Goal: Information Seeking & Learning: Learn about a topic

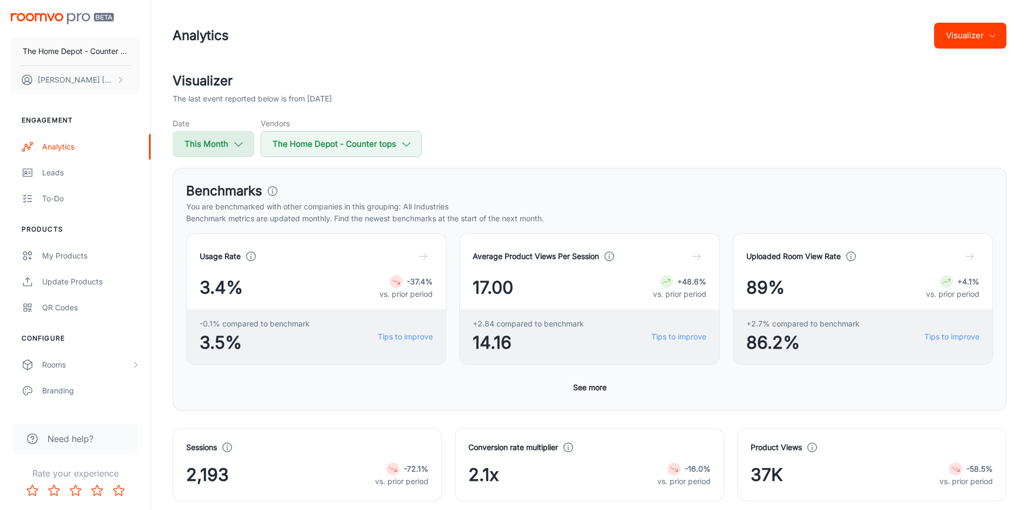
click at [239, 142] on icon "button" at bounding box center [238, 144] width 12 height 12
select select "8"
select select "2025"
select select "8"
select select "2025"
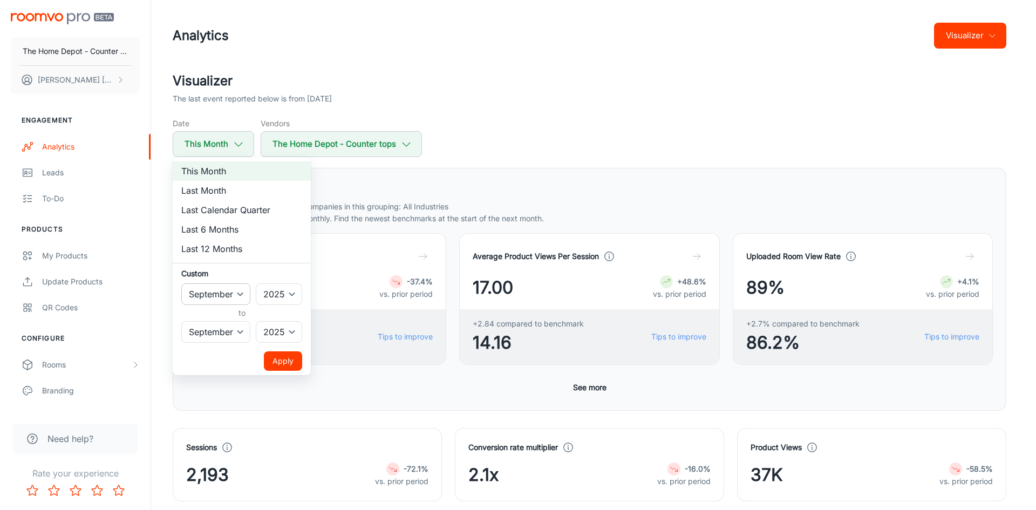
click at [235, 295] on select "January February March April May June July August September October November De…" at bounding box center [215, 294] width 69 height 22
select select "0"
click at [181, 283] on select "January February March April May June July August September October November De…" at bounding box center [215, 294] width 69 height 22
click at [243, 293] on select "January February March April May June July August September October November De…" at bounding box center [215, 294] width 69 height 22
drag, startPoint x: 290, startPoint y: 267, endPoint x: 258, endPoint y: 293, distance: 41.4
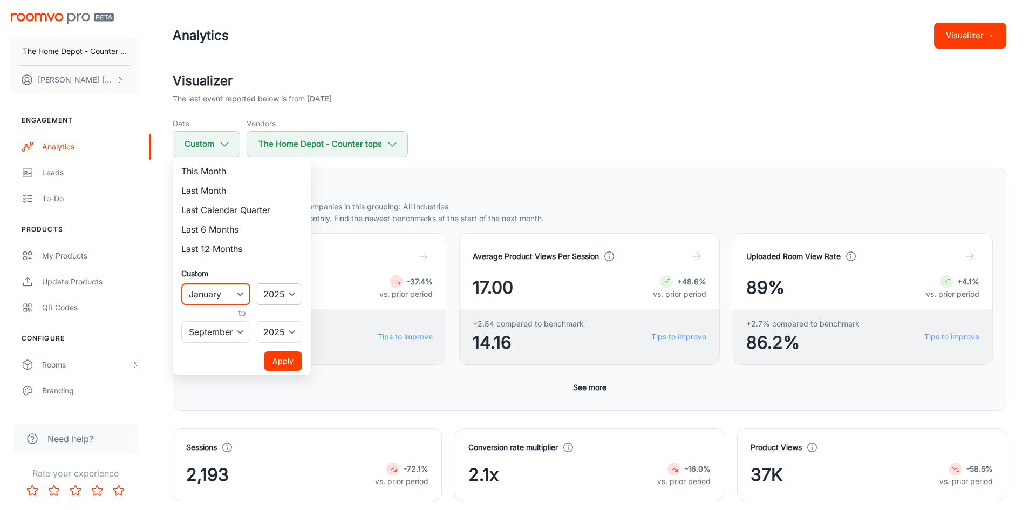
click at [290, 267] on ul "This Month Last Month Last Calendar Quarter Last 6 Months Last 12 Months Custom…" at bounding box center [242, 266] width 138 height 218
click at [242, 332] on select "January February March April May June July August September October November De…" at bounding box center [215, 332] width 69 height 22
select select "6"
click at [181, 321] on select "January February March April May June July August September October November De…" at bounding box center [215, 332] width 69 height 22
click at [291, 355] on button "Apply" at bounding box center [283, 360] width 38 height 19
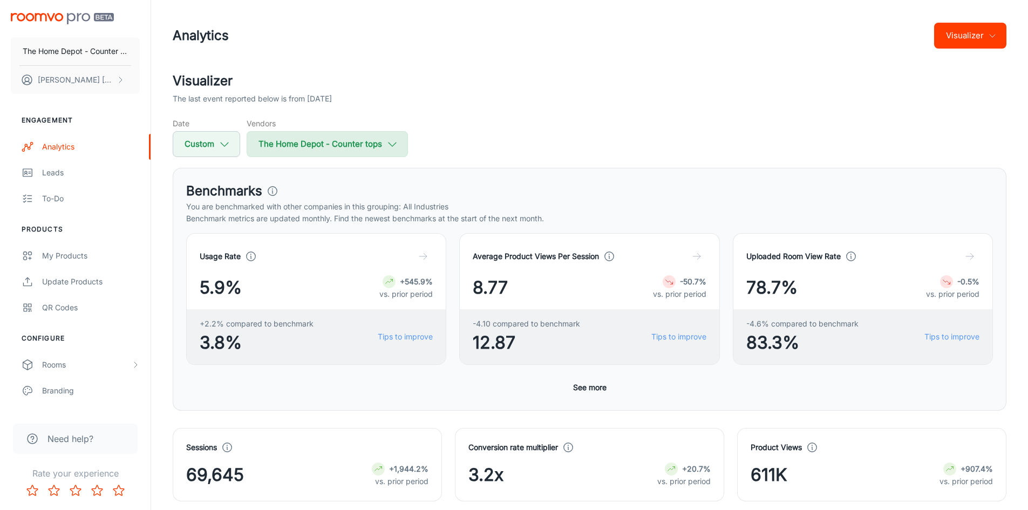
click at [393, 150] on button "The Home Depot - Counter tops" at bounding box center [326, 144] width 161 height 26
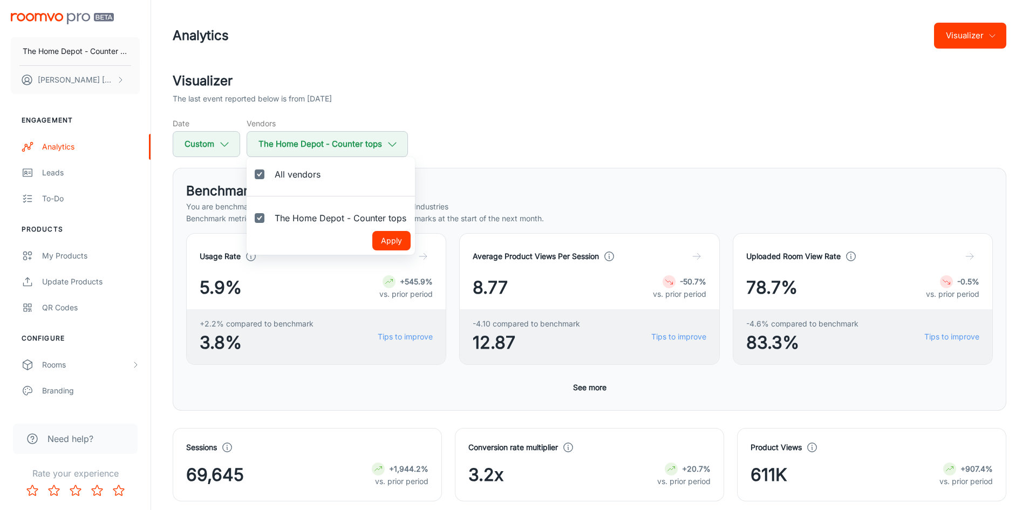
click at [258, 175] on input "All vendors" at bounding box center [260, 174] width 22 height 22
checkbox input "false"
click at [258, 219] on input "The Home Depot - Counter tops" at bounding box center [260, 218] width 22 height 22
checkbox input "true"
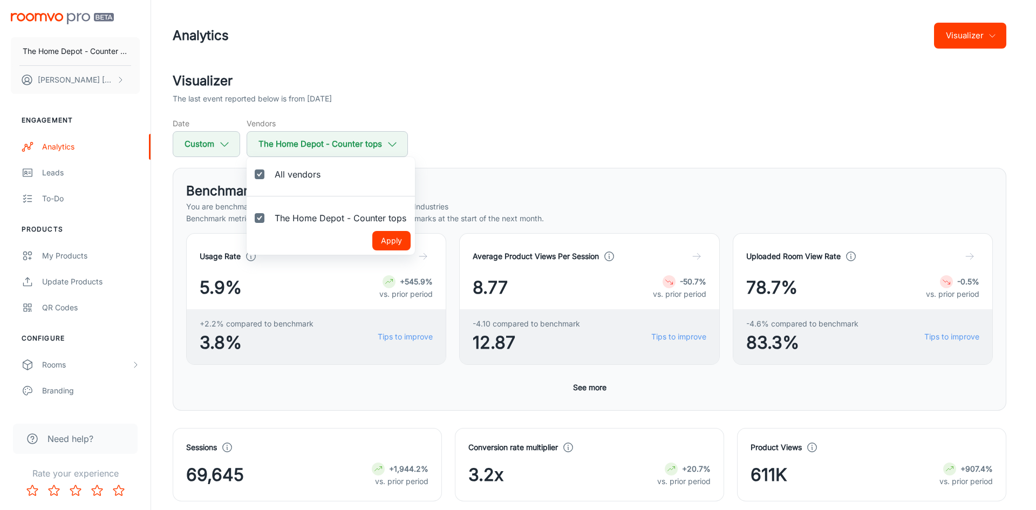
click at [389, 236] on button "Apply" at bounding box center [391, 240] width 38 height 19
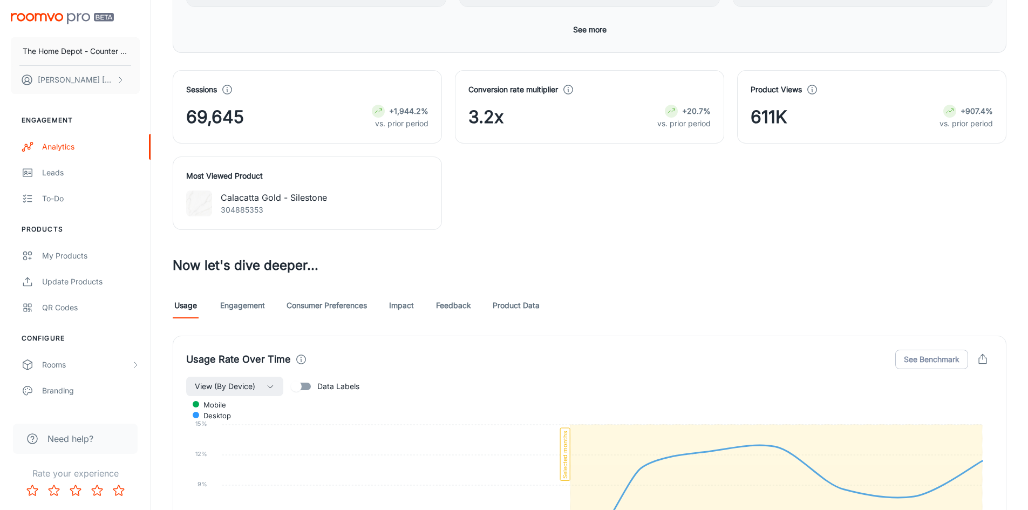
scroll to position [304, 0]
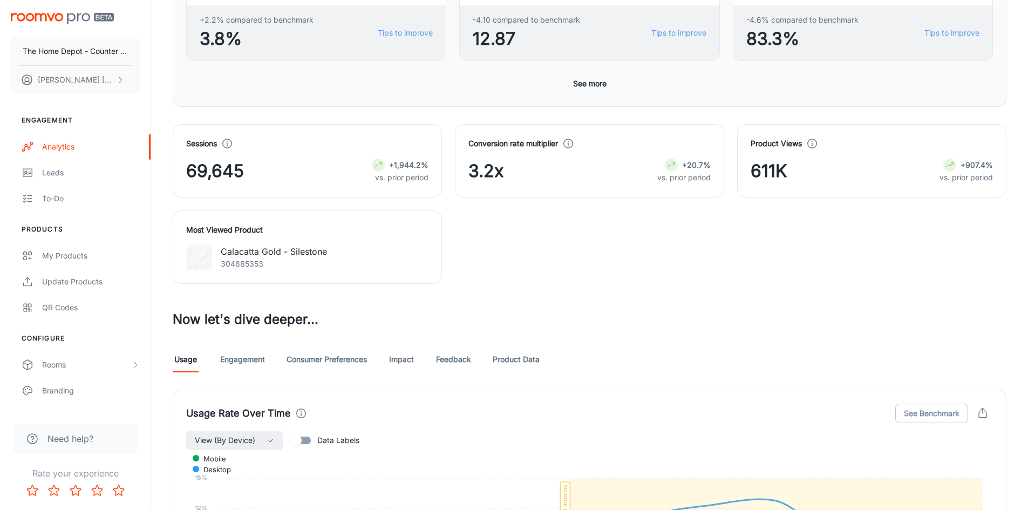
click at [238, 357] on link "Engagement" at bounding box center [242, 359] width 45 height 26
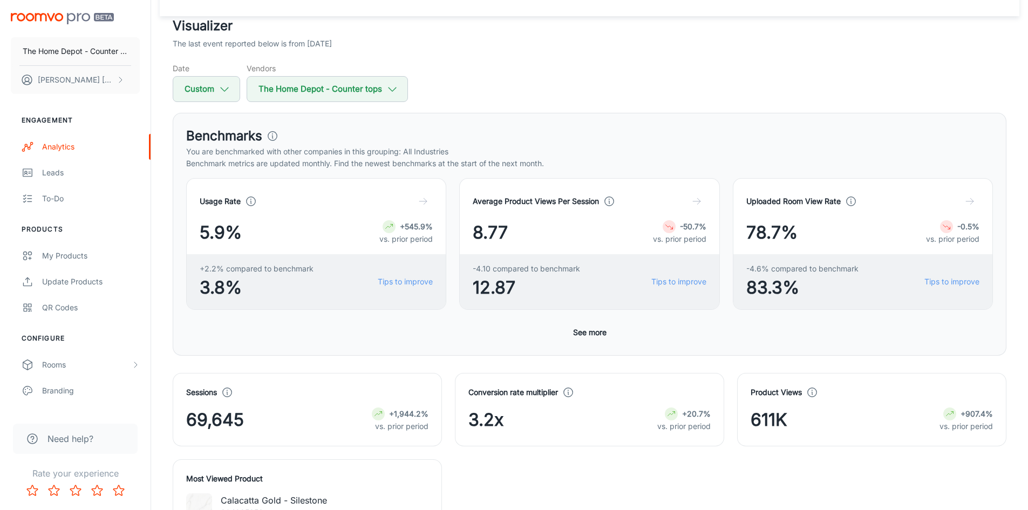
scroll to position [162, 0]
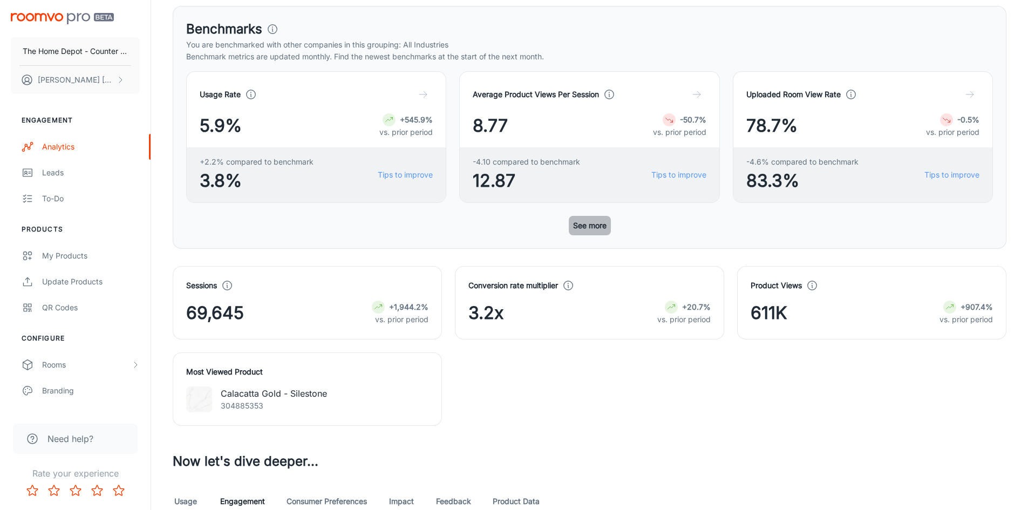
click at [593, 221] on button "See more" at bounding box center [590, 225] width 42 height 19
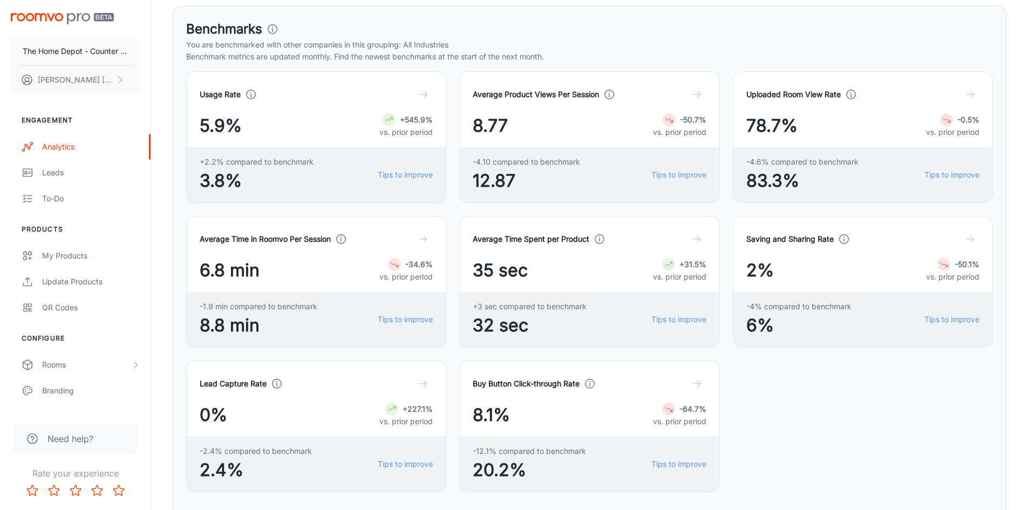
click at [632, 243] on div "Average Time Spent per Product" at bounding box center [588, 238] width 233 height 19
click at [700, 238] on icon "button" at bounding box center [696, 239] width 11 height 11
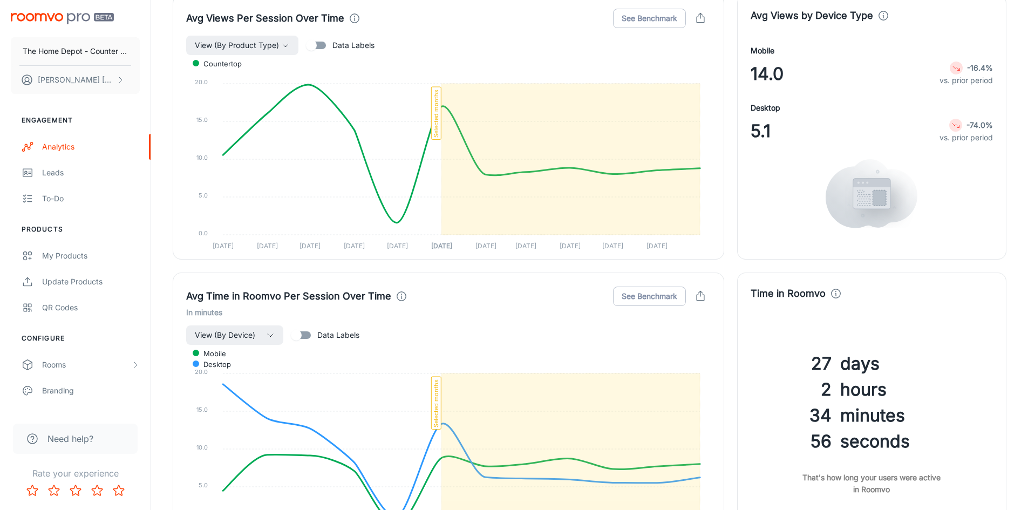
scroll to position [1554, 0]
click at [280, 332] on button "View (By Device)" at bounding box center [234, 335] width 97 height 19
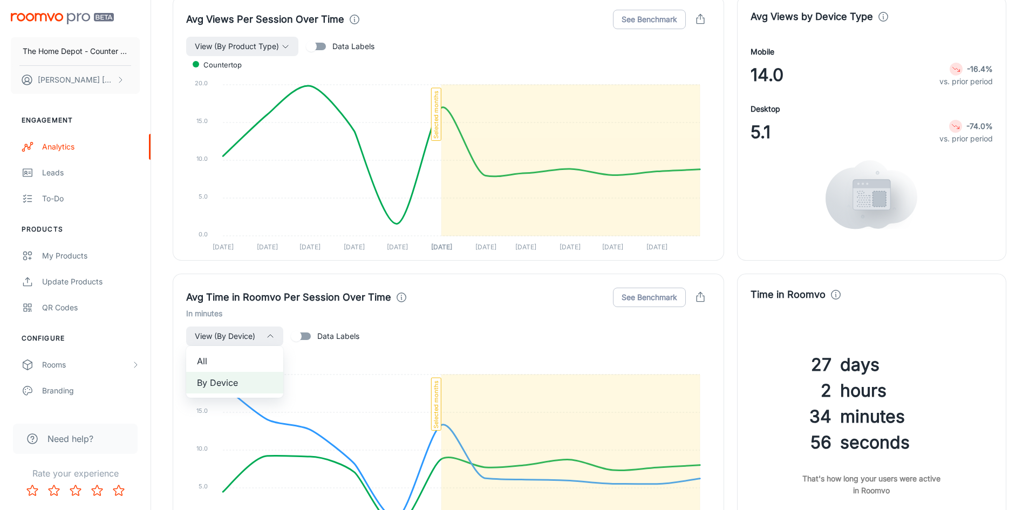
click at [416, 330] on div at bounding box center [518, 255] width 1036 height 510
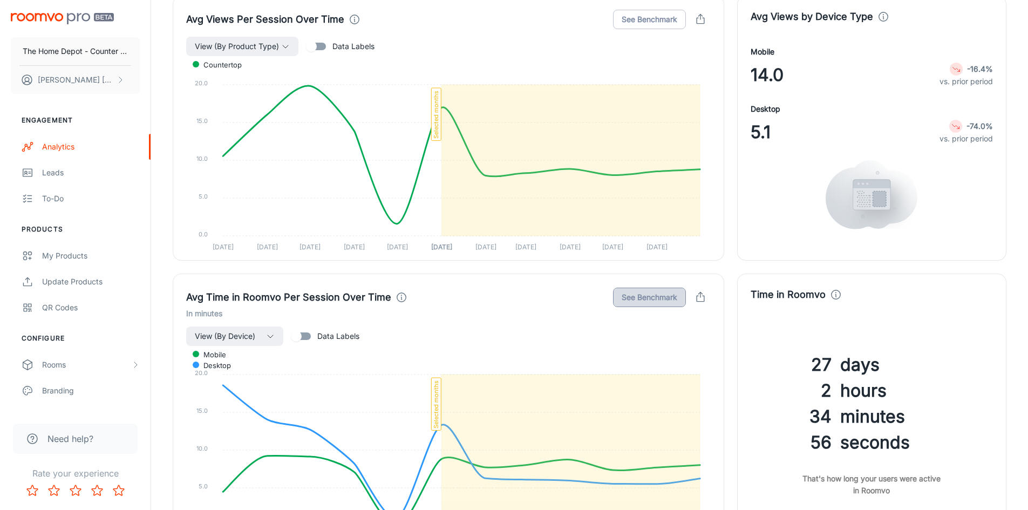
click at [642, 295] on button "See Benchmark" at bounding box center [649, 296] width 73 height 19
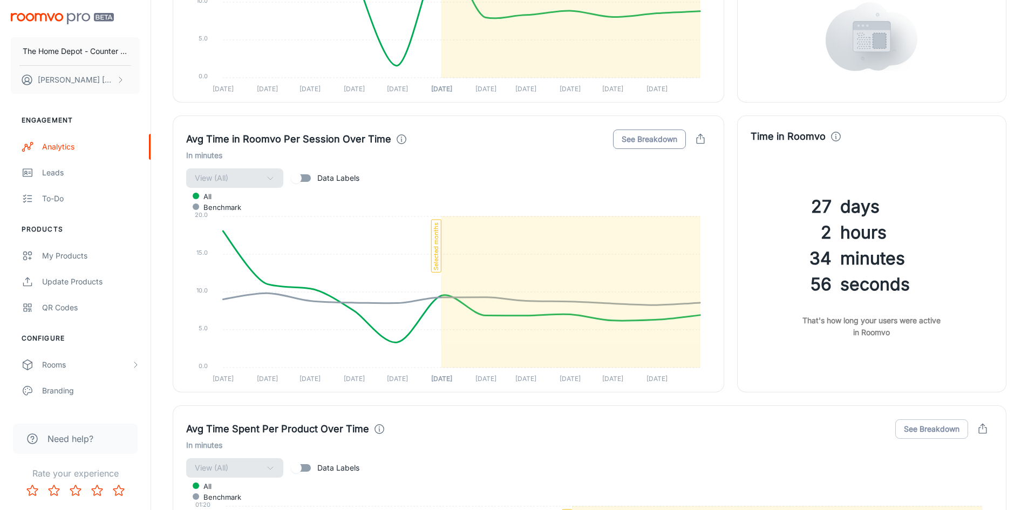
scroll to position [1716, 0]
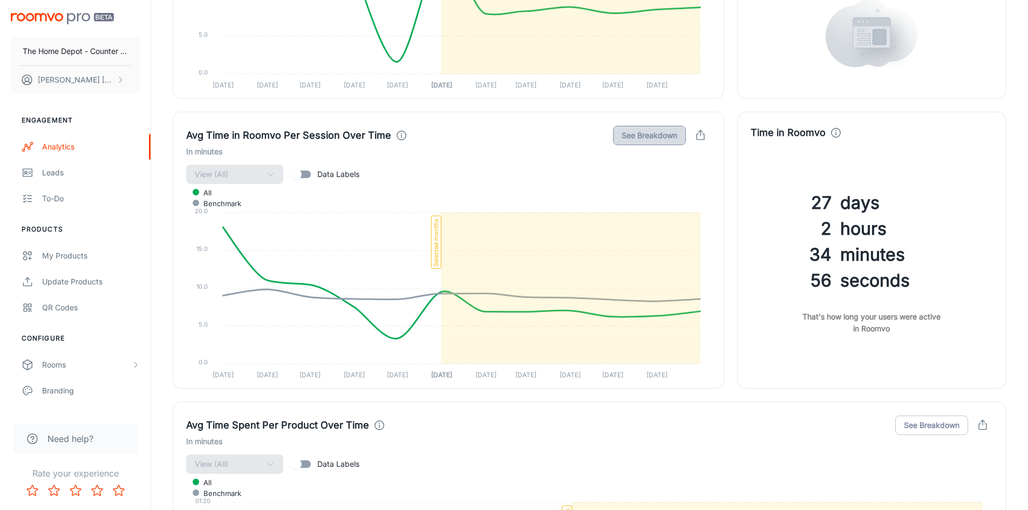
click at [670, 139] on button "See Breakdown" at bounding box center [649, 135] width 73 height 19
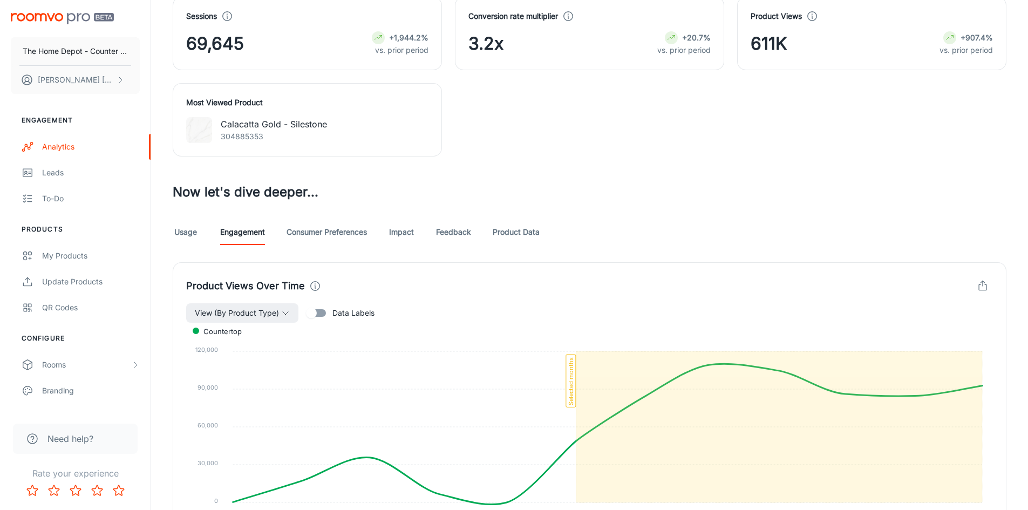
scroll to position [637, 0]
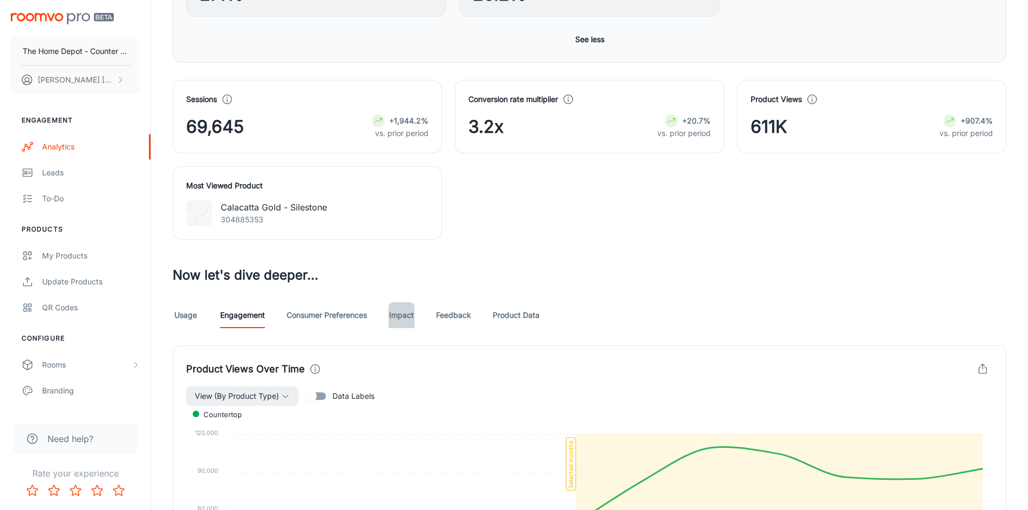
click at [400, 314] on link "Impact" at bounding box center [401, 315] width 26 height 26
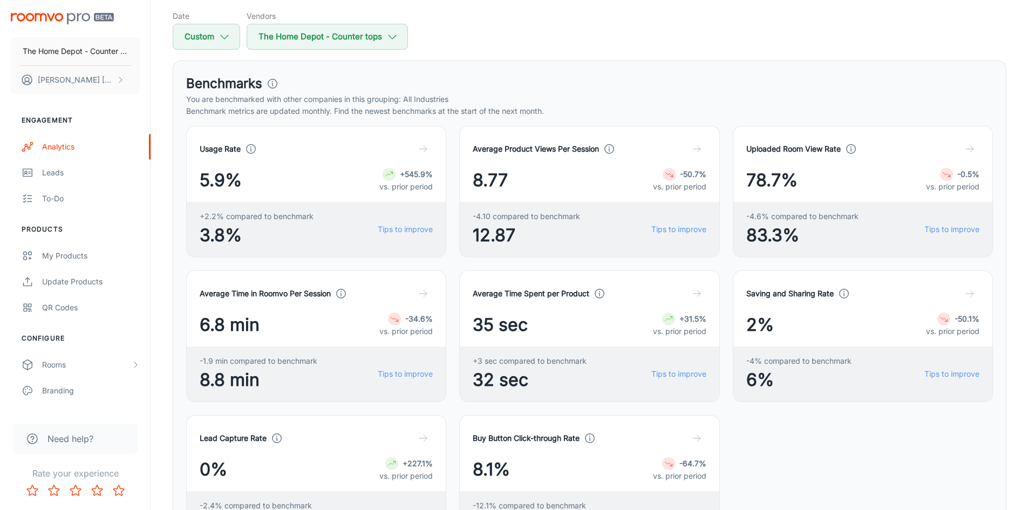
scroll to position [108, 0]
click at [421, 292] on icon "button" at bounding box center [422, 292] width 11 height 11
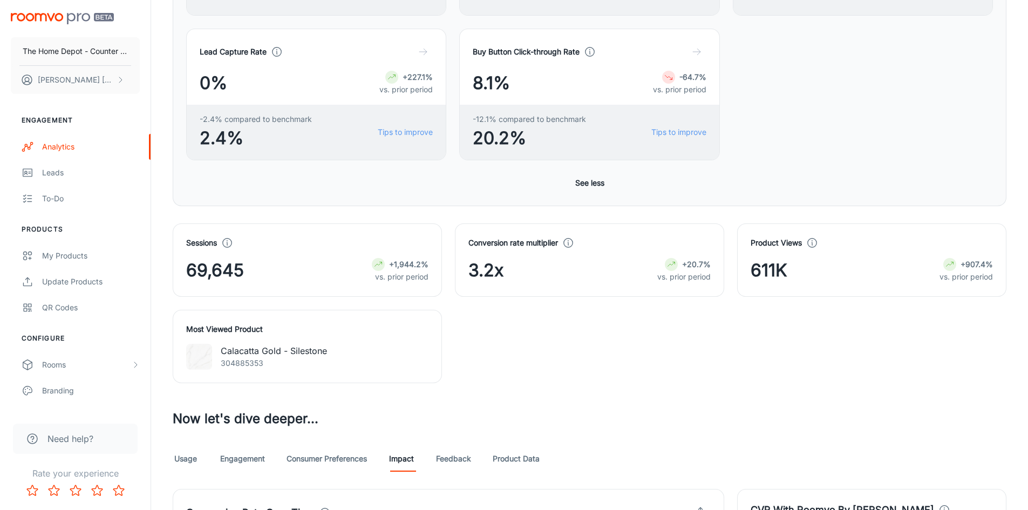
scroll to position [593, 0]
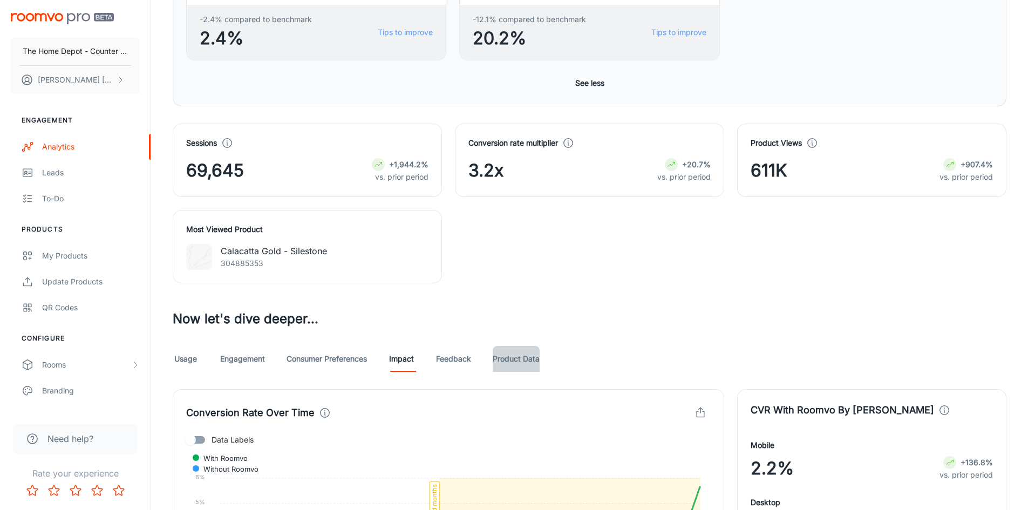
click at [531, 354] on link "Product Data" at bounding box center [515, 359] width 47 height 26
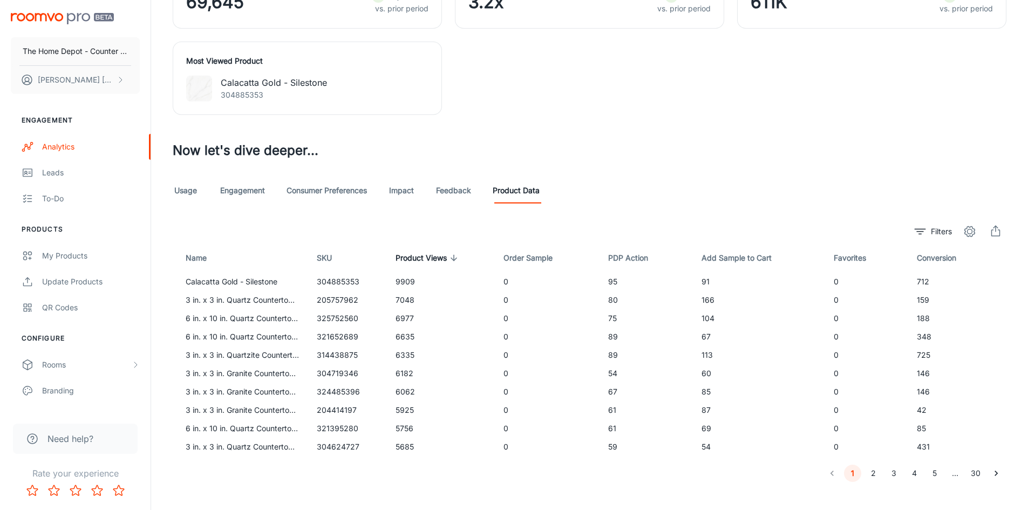
scroll to position [777, 0]
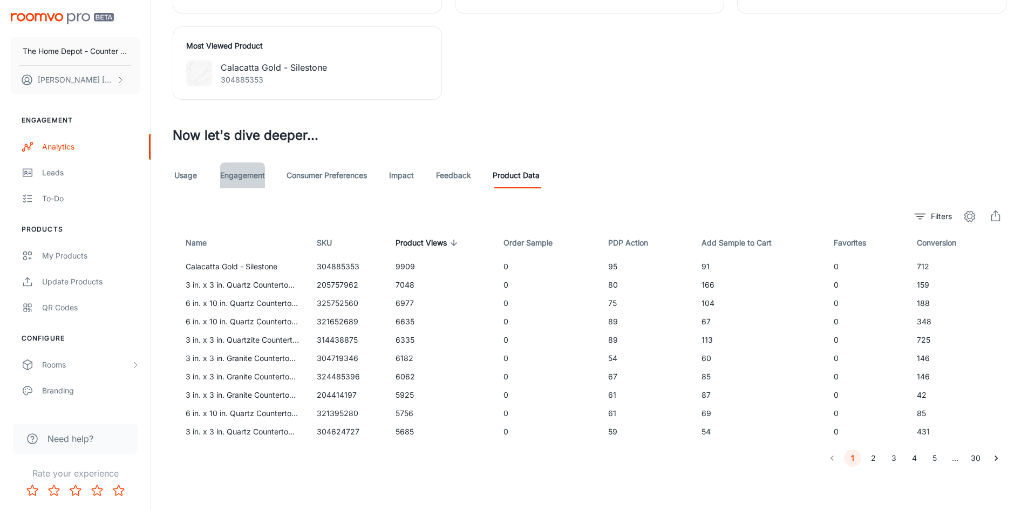
click at [249, 168] on link "Engagement" at bounding box center [242, 175] width 45 height 26
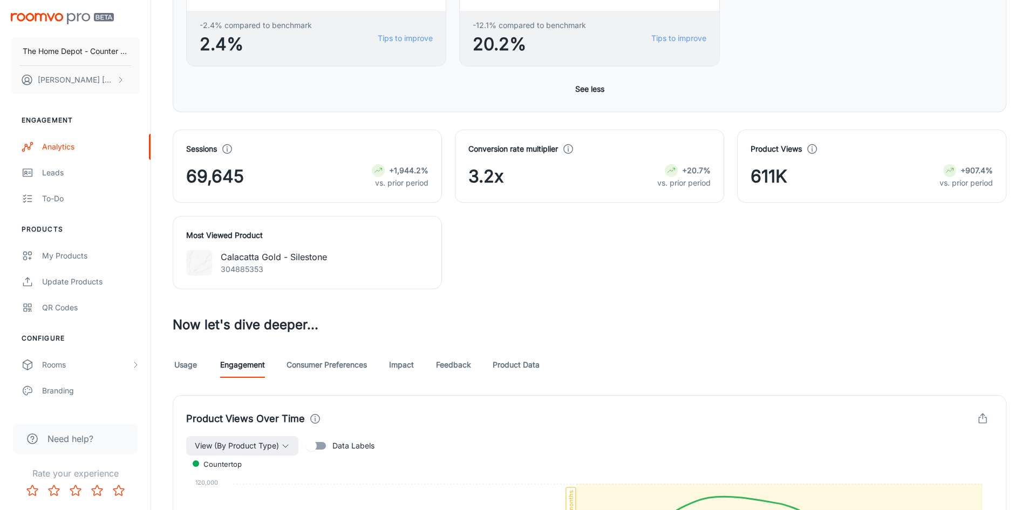
scroll to position [583, 0]
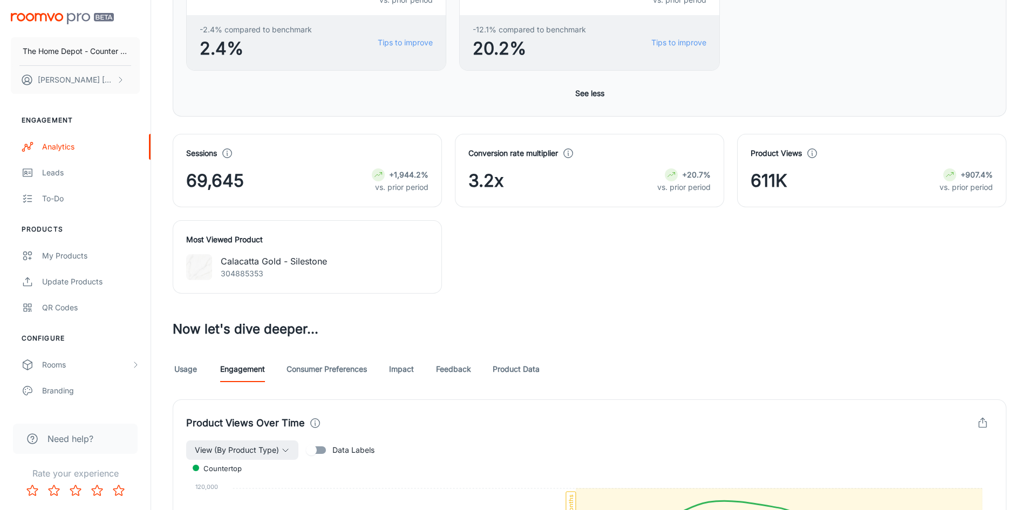
click at [298, 371] on link "Consumer Preferences" at bounding box center [326, 369] width 80 height 26
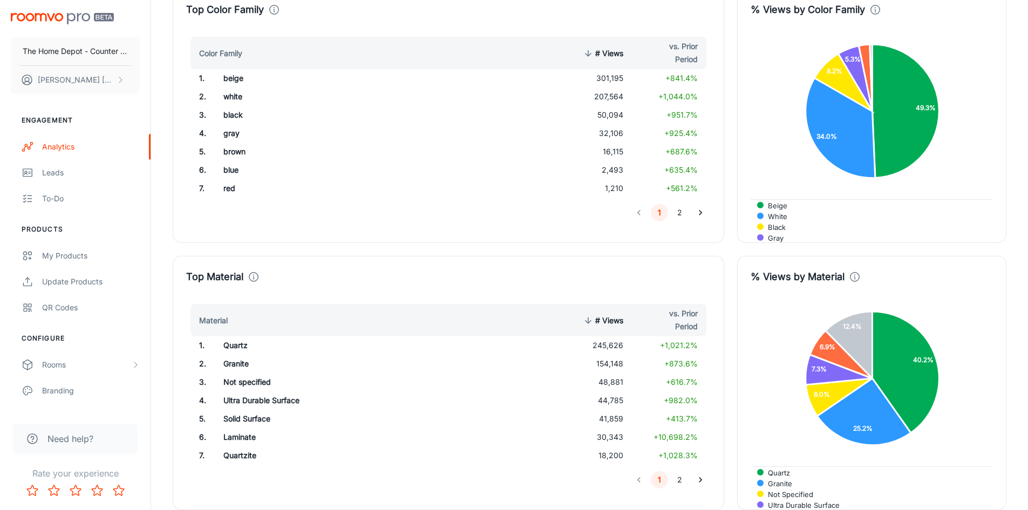
scroll to position [1672, 0]
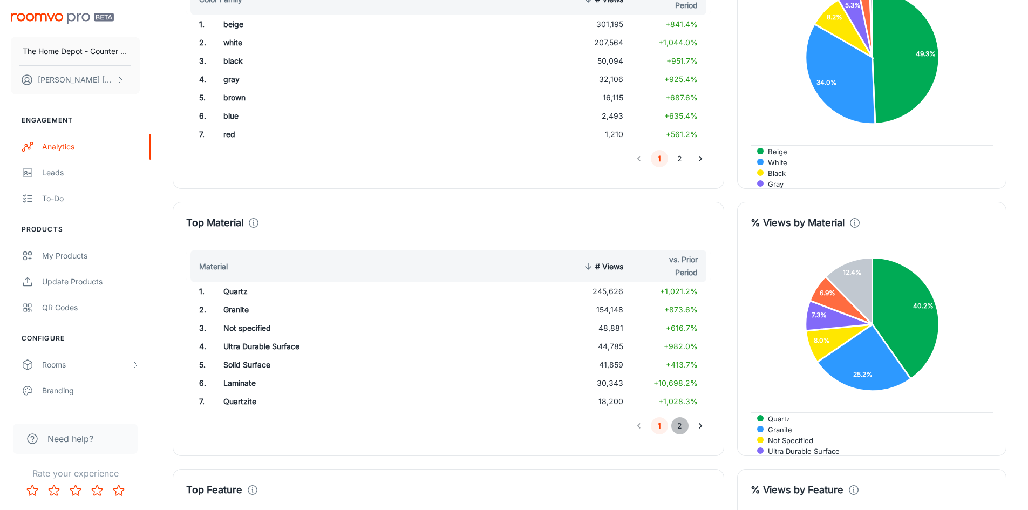
click at [680, 426] on button "2" at bounding box center [679, 425] width 17 height 17
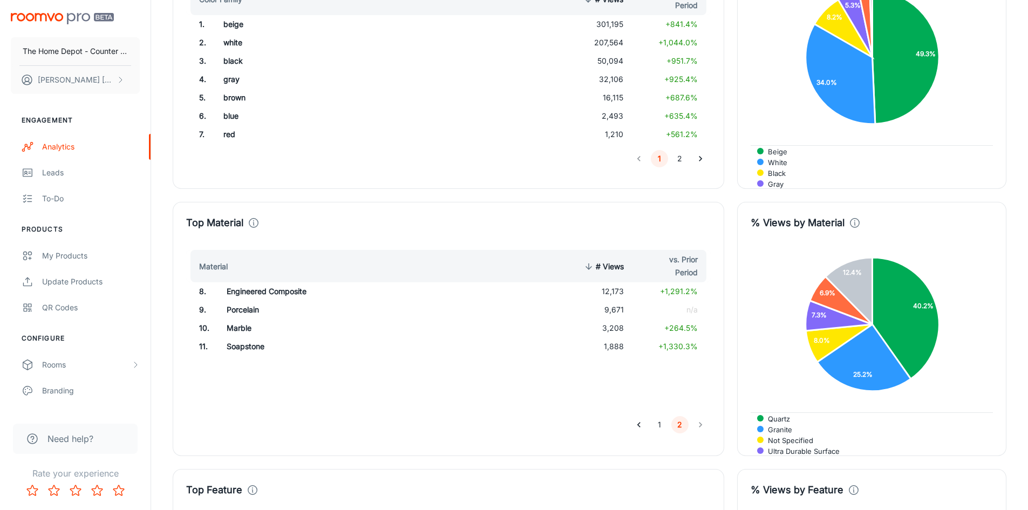
click at [660, 426] on button "1" at bounding box center [658, 424] width 17 height 17
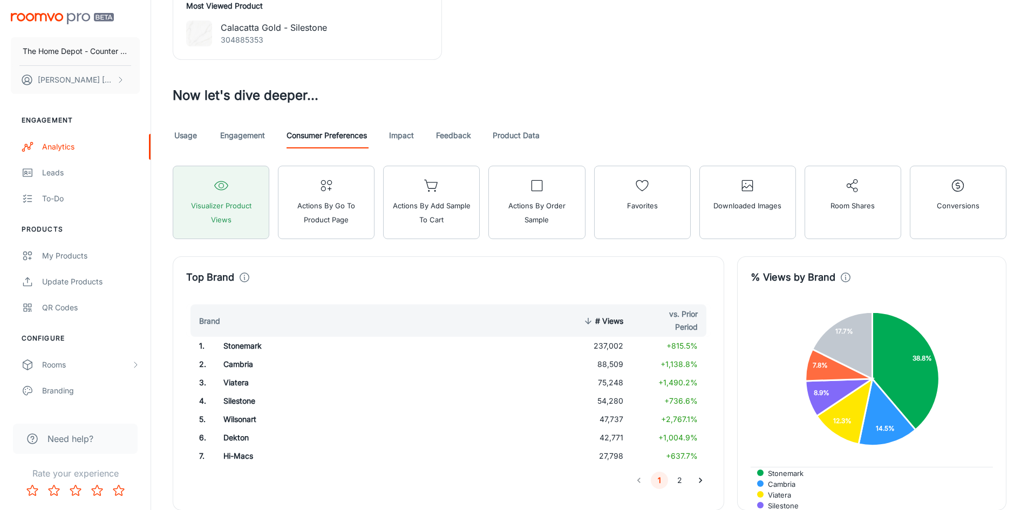
scroll to position [821, 0]
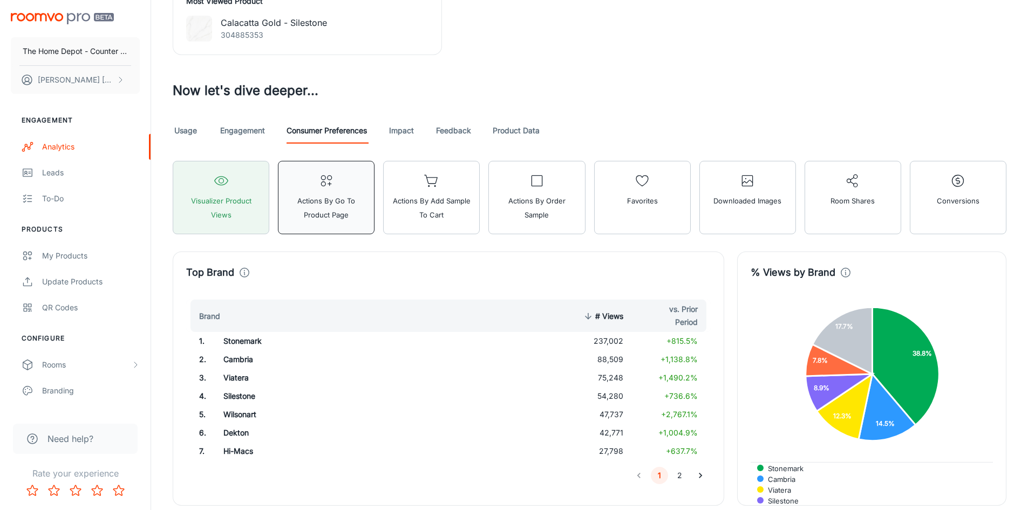
click at [338, 221] on span "Actions by Go To Product Page" at bounding box center [326, 208] width 83 height 28
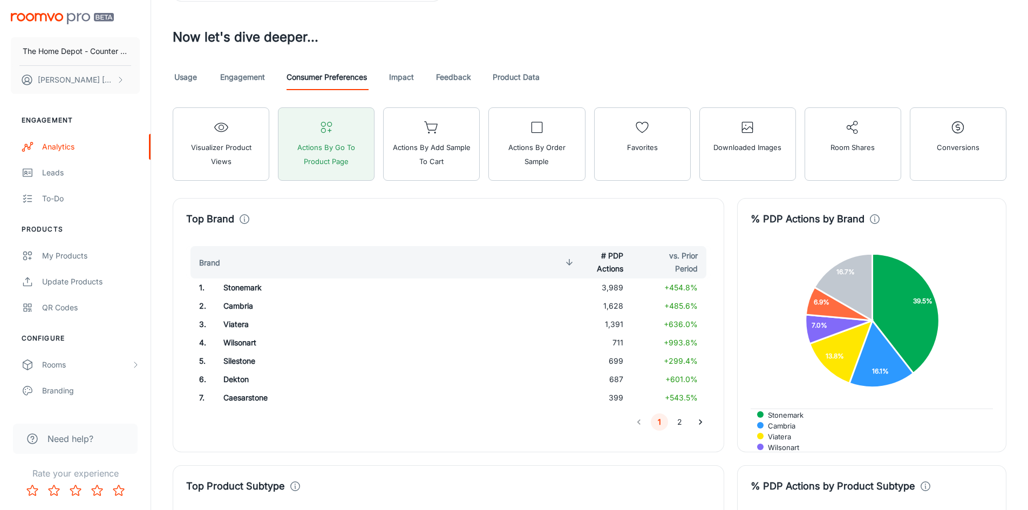
scroll to position [875, 0]
click at [440, 150] on span "Actions by Add Sample to Cart" at bounding box center [431, 154] width 83 height 28
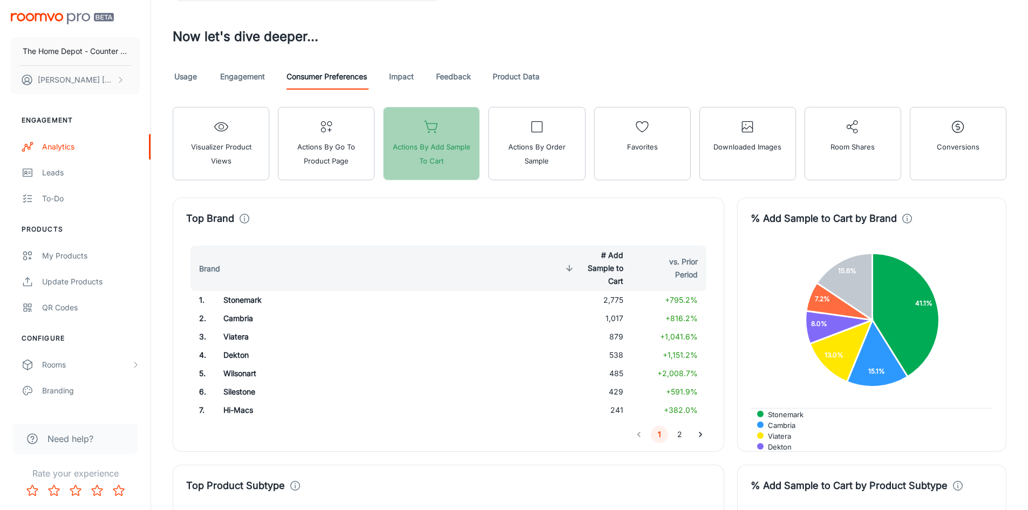
click at [451, 155] on span "Actions by Add Sample to Cart" at bounding box center [431, 154] width 83 height 28
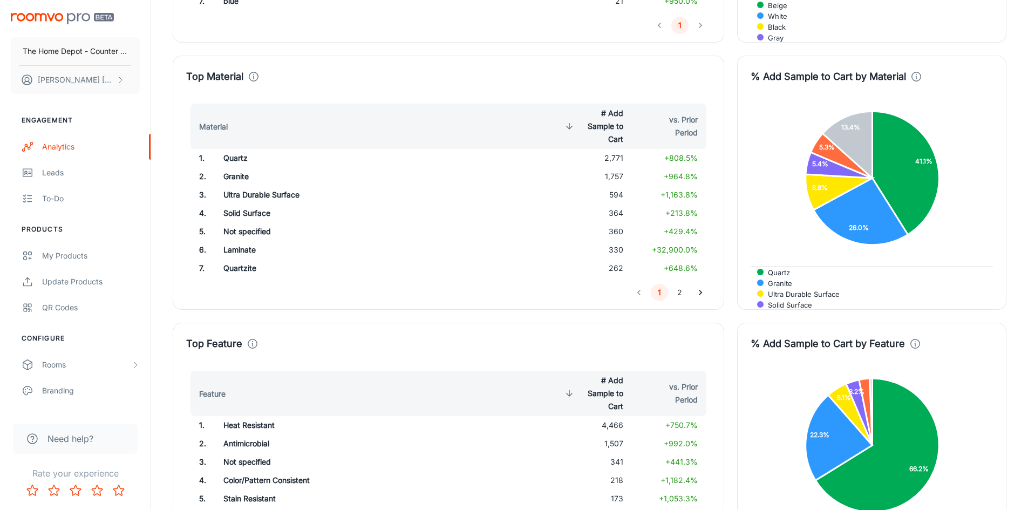
scroll to position [1846, 0]
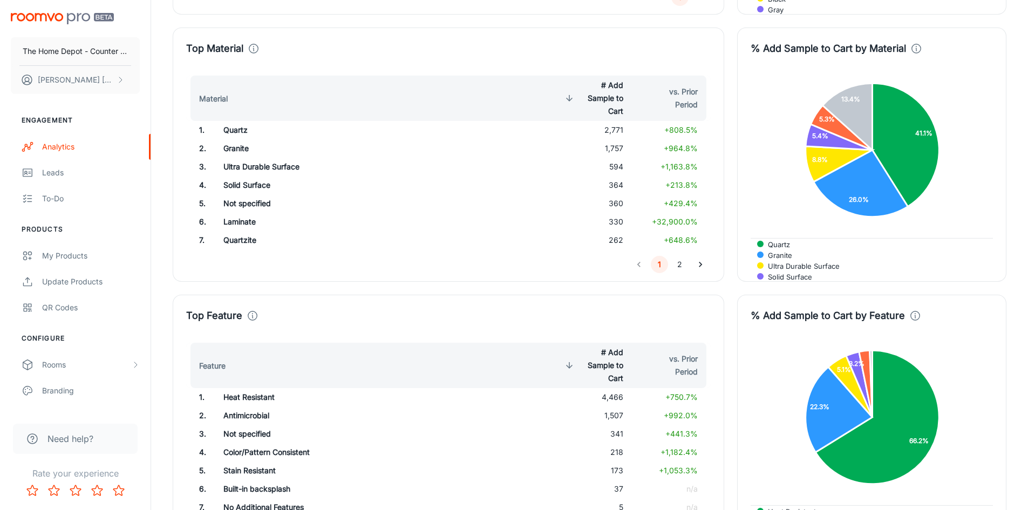
click at [413, 307] on div "Top Feature Feature # Add Sample to Cart vs. Prior Period 1 . Heat Resistant 4,…" at bounding box center [448, 422] width 551 height 254
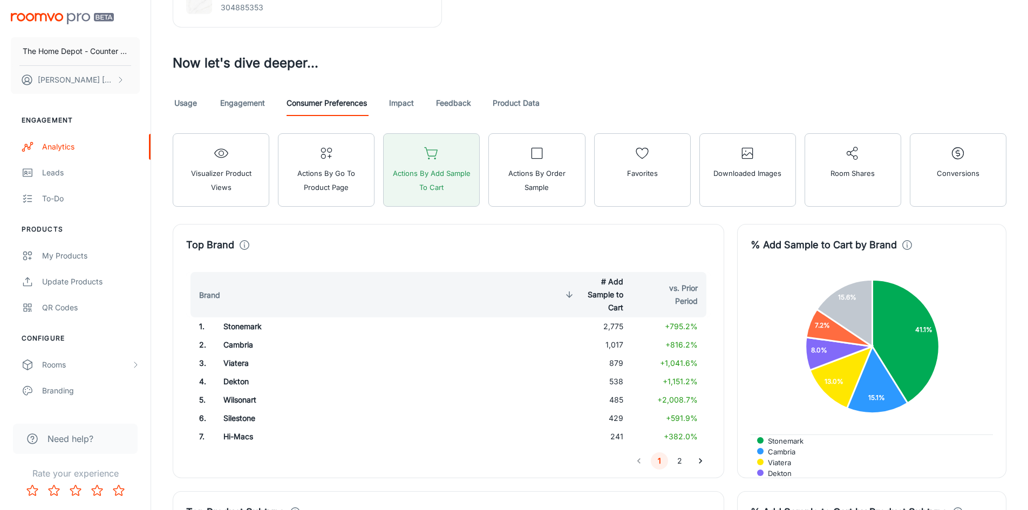
scroll to position [821, 0]
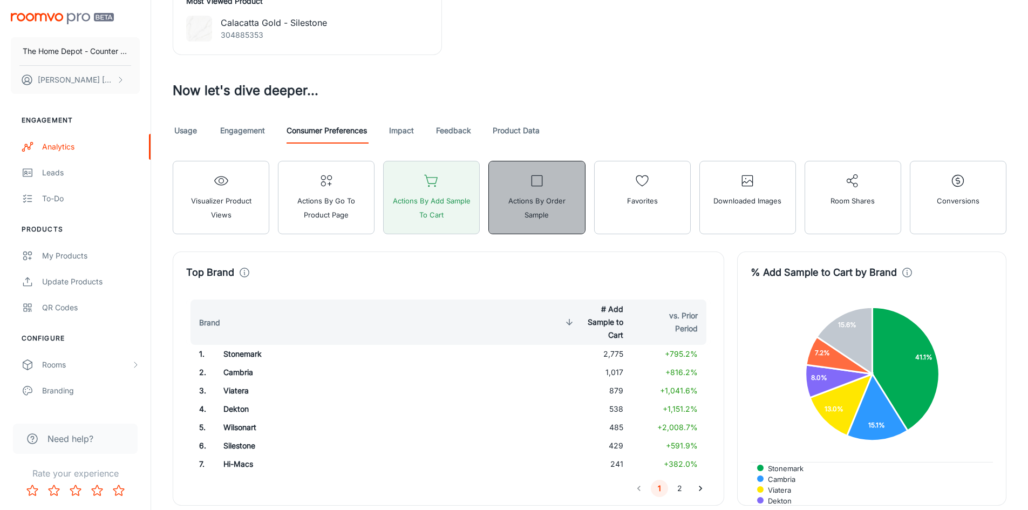
click at [535, 186] on rect "button" at bounding box center [536, 180] width 10 height 10
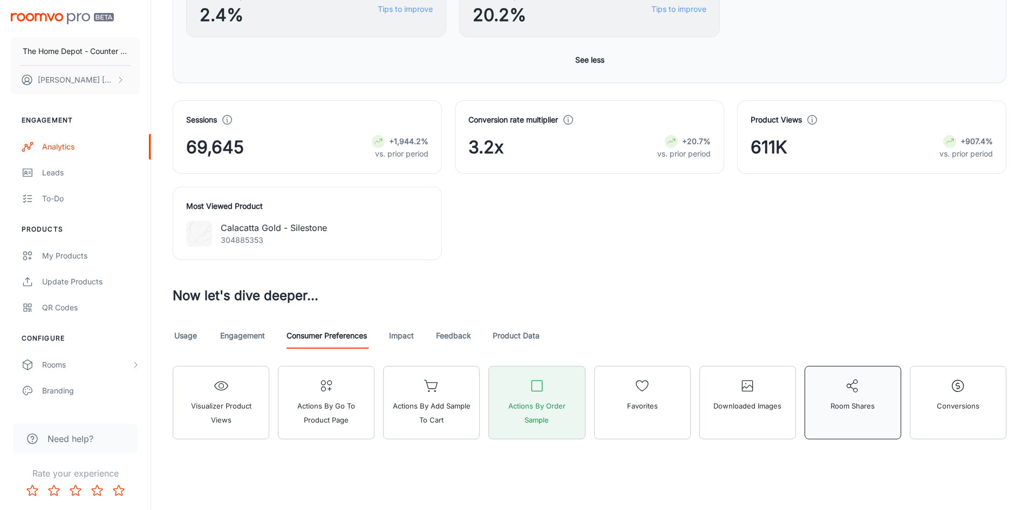
scroll to position [619, 0]
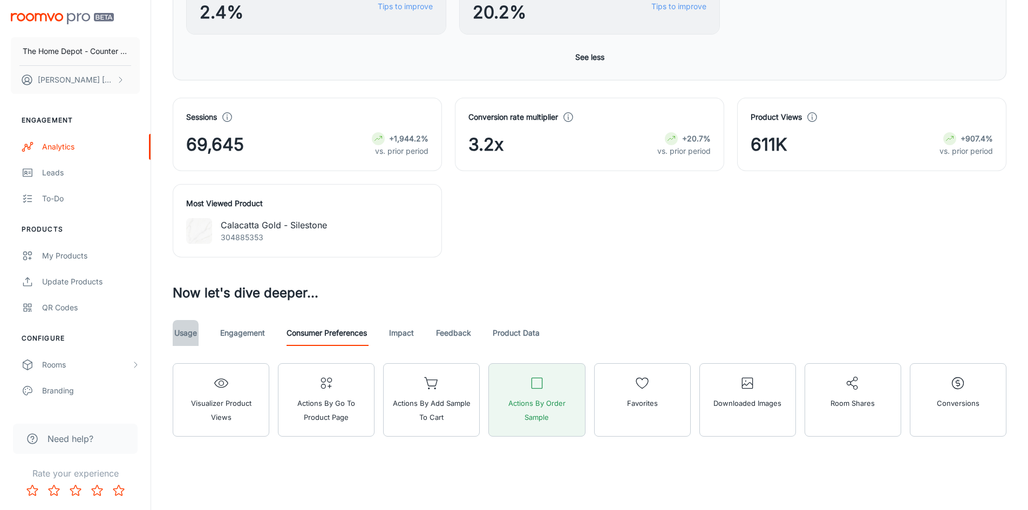
click at [182, 334] on link "Usage" at bounding box center [186, 333] width 26 height 26
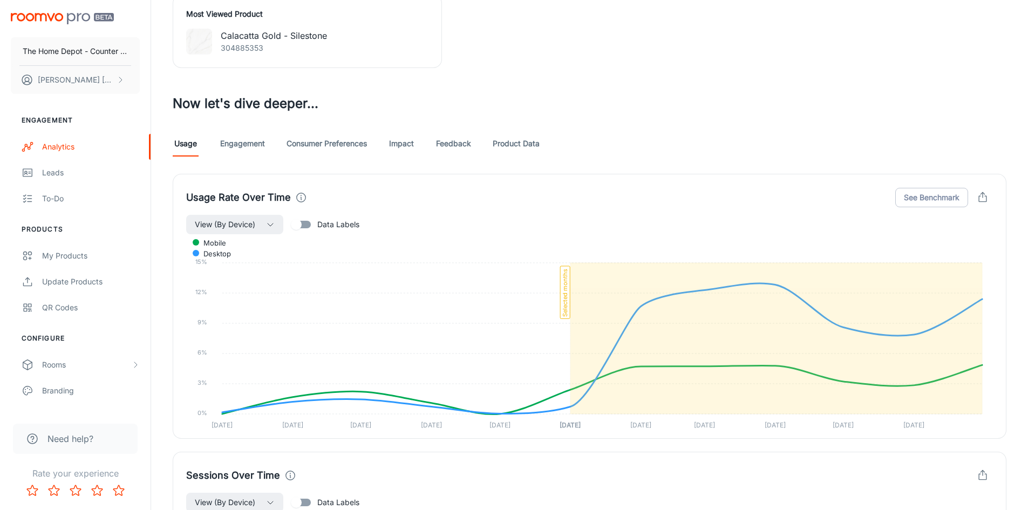
scroll to position [803, 0]
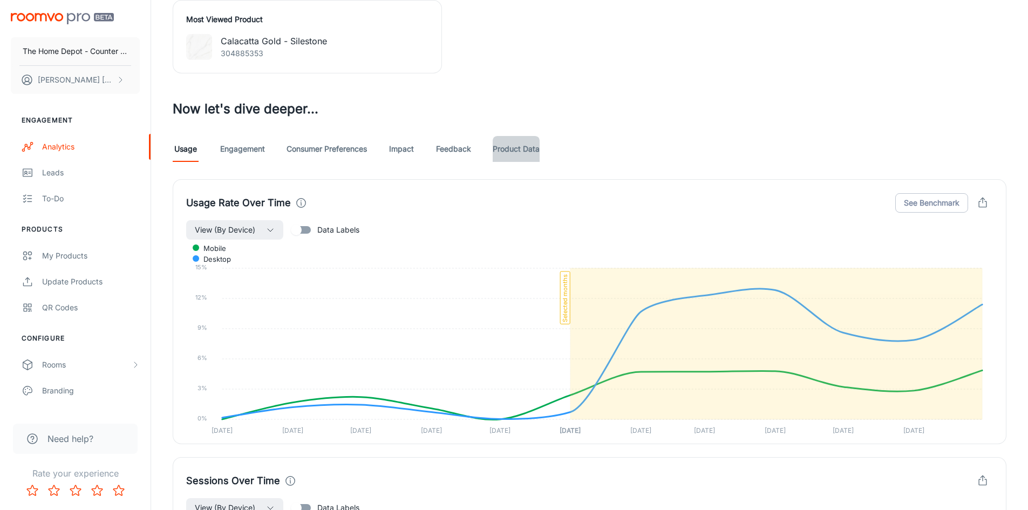
click at [506, 147] on link "Product Data" at bounding box center [515, 149] width 47 height 26
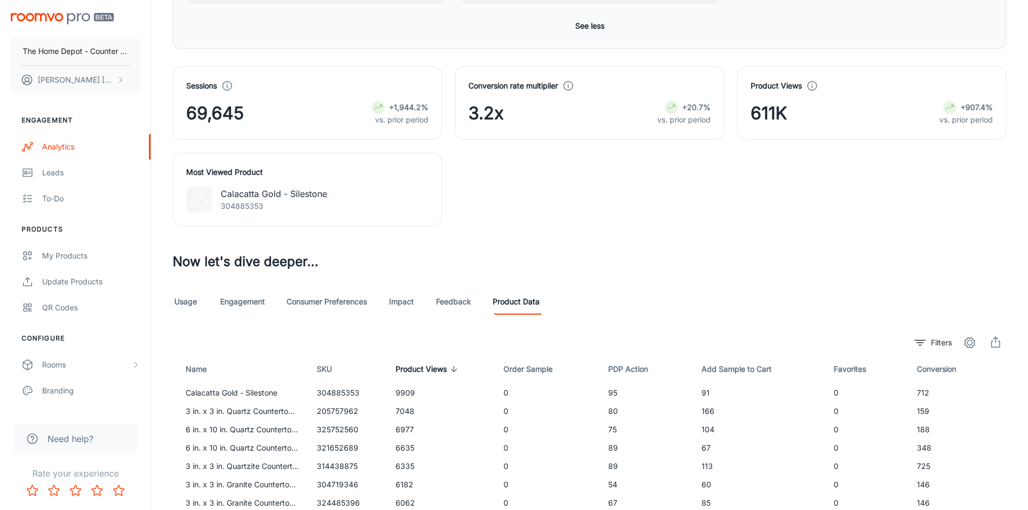
scroll to position [777, 0]
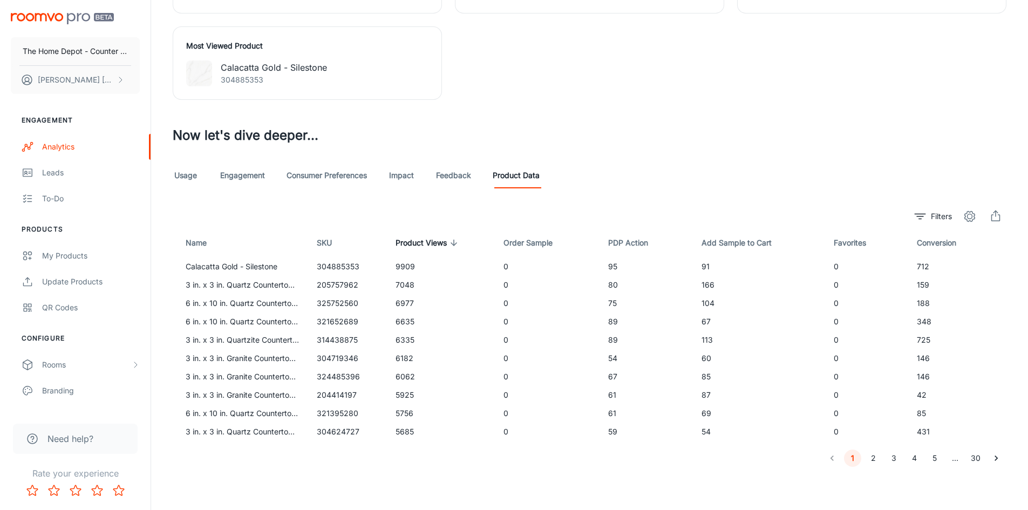
click at [934, 456] on button "5" at bounding box center [934, 457] width 17 height 17
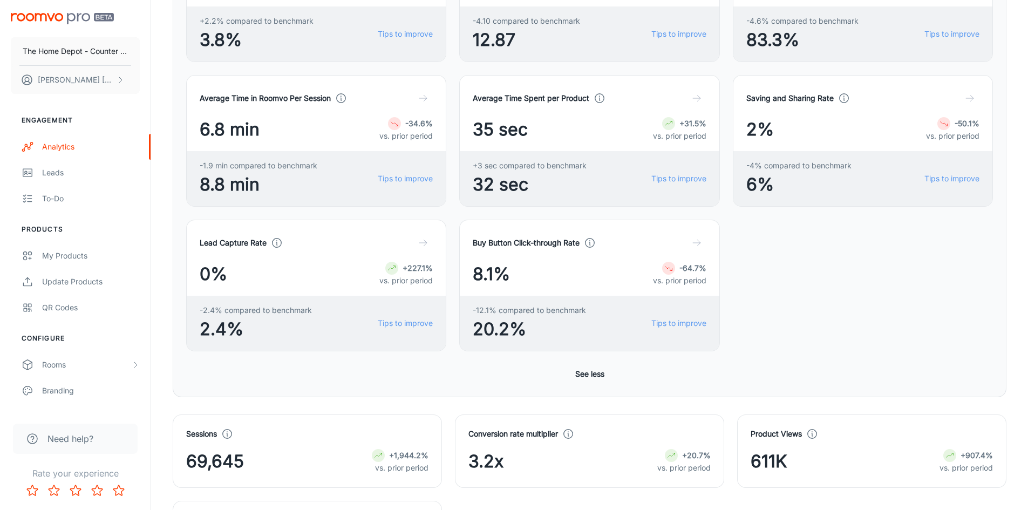
scroll to position [291, 0]
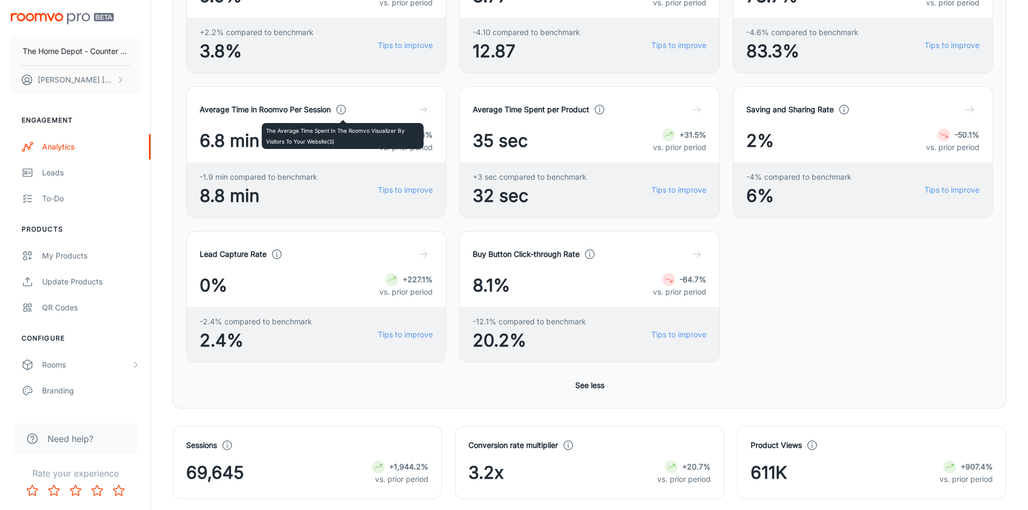
click at [344, 111] on icon at bounding box center [341, 110] width 12 height 12
click at [237, 135] on span "6.8 min" at bounding box center [230, 141] width 60 height 26
drag, startPoint x: 399, startPoint y: 139, endPoint x: 419, endPoint y: 119, distance: 27.8
click at [399, 139] on div at bounding box center [394, 134] width 13 height 13
click at [426, 111] on icon "button" at bounding box center [422, 109] width 11 height 11
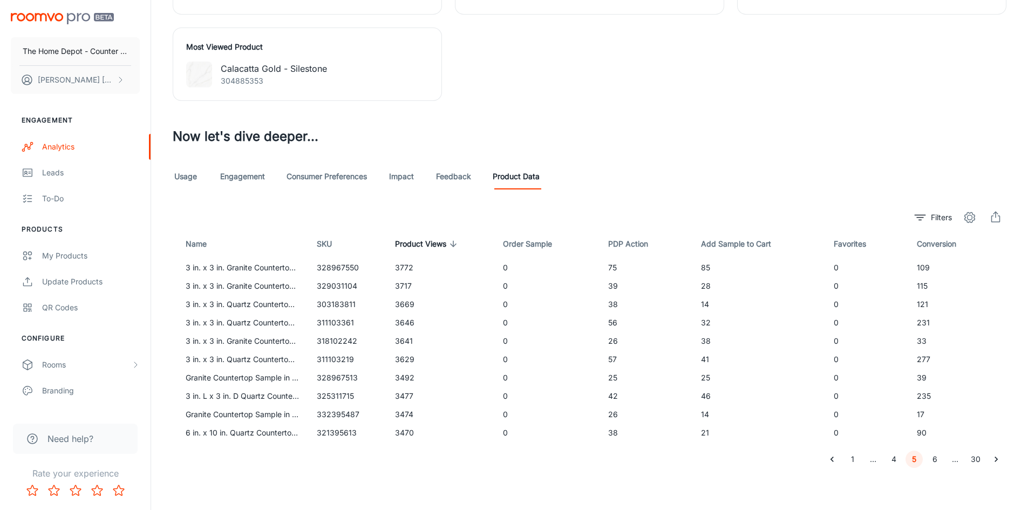
scroll to position [777, 0]
click at [253, 167] on link "Engagement" at bounding box center [242, 175] width 45 height 26
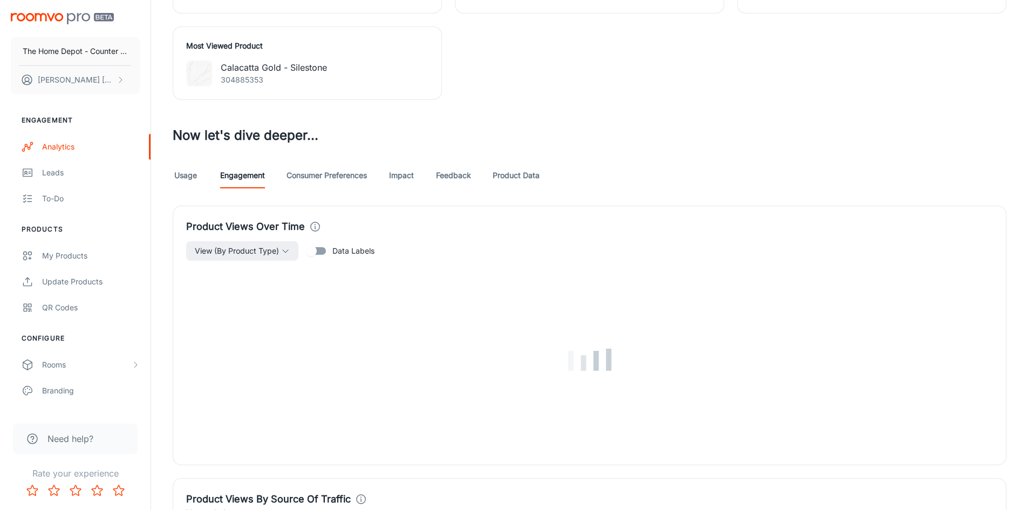
scroll to position [1692, 0]
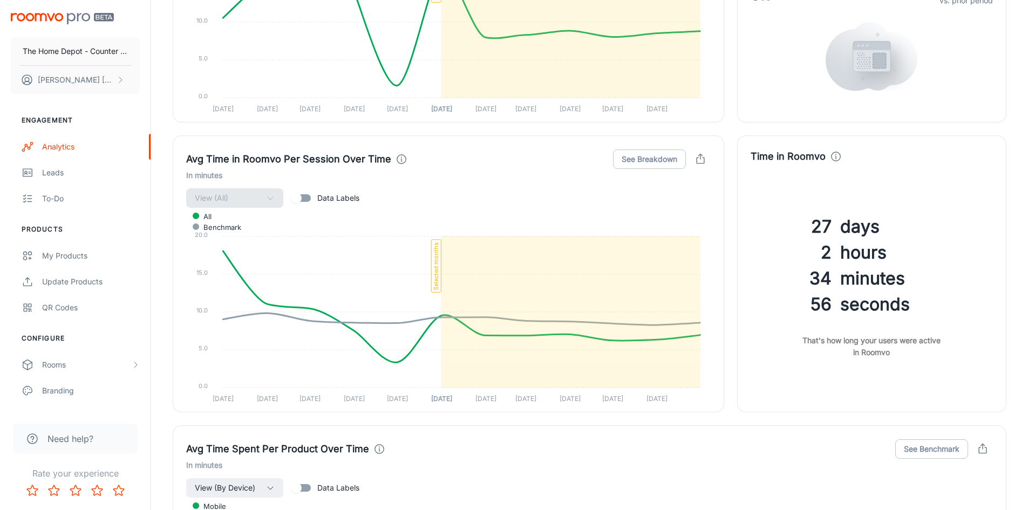
click at [864, 230] on h3 "days" at bounding box center [916, 227] width 153 height 26
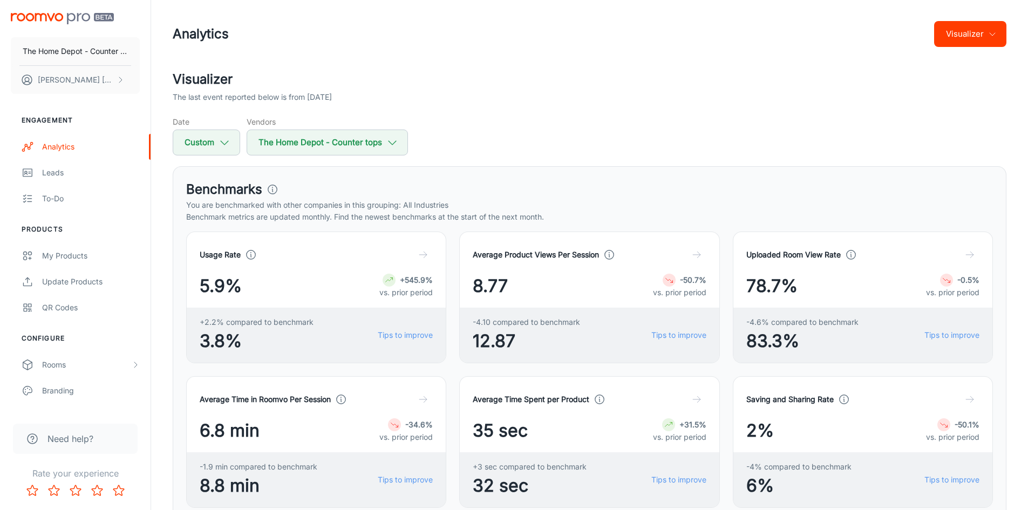
scroll to position [0, 0]
